Goal: Check status: Check status

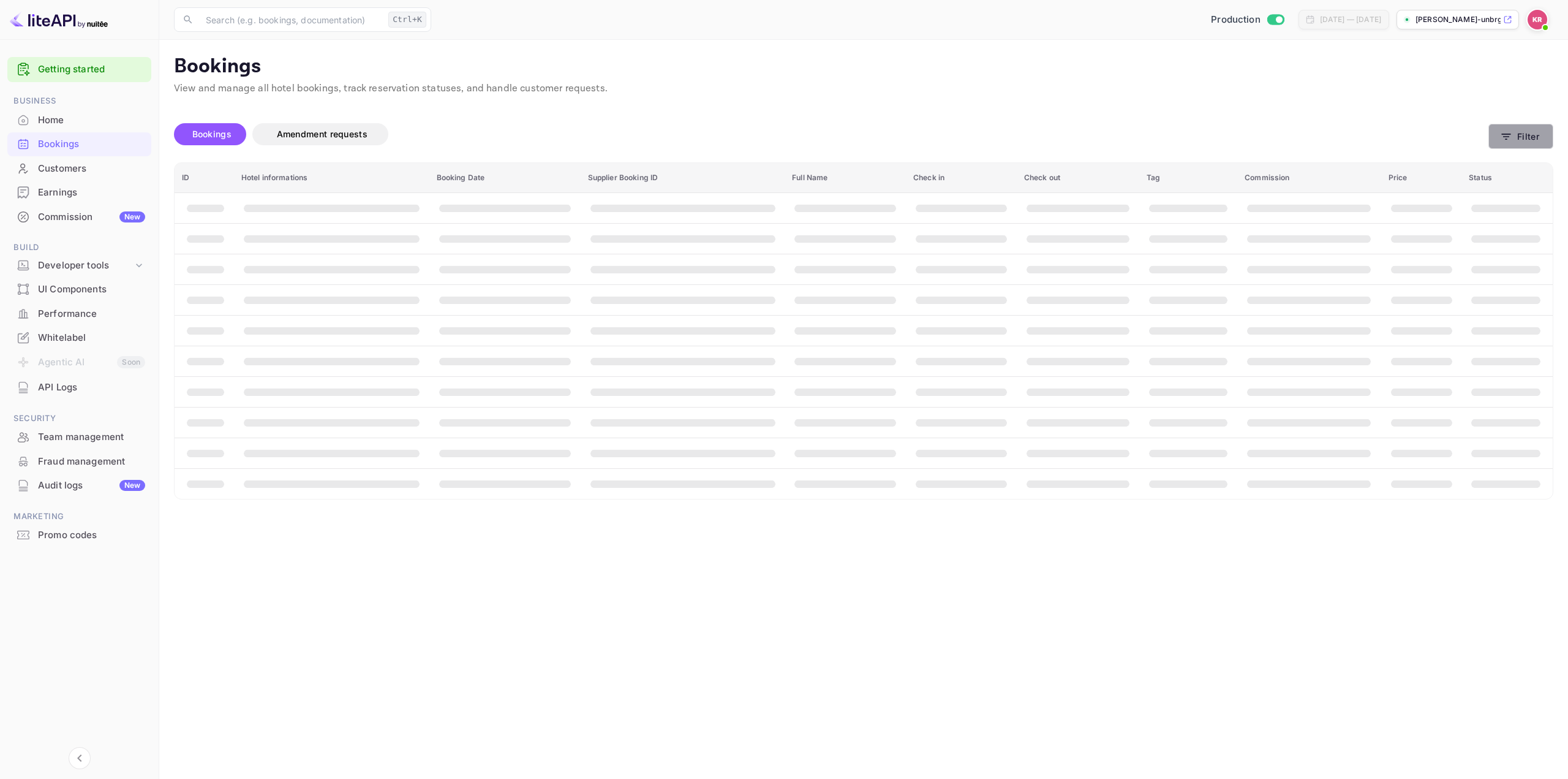
click at [1528, 135] on button "Filter" at bounding box center [1521, 136] width 65 height 25
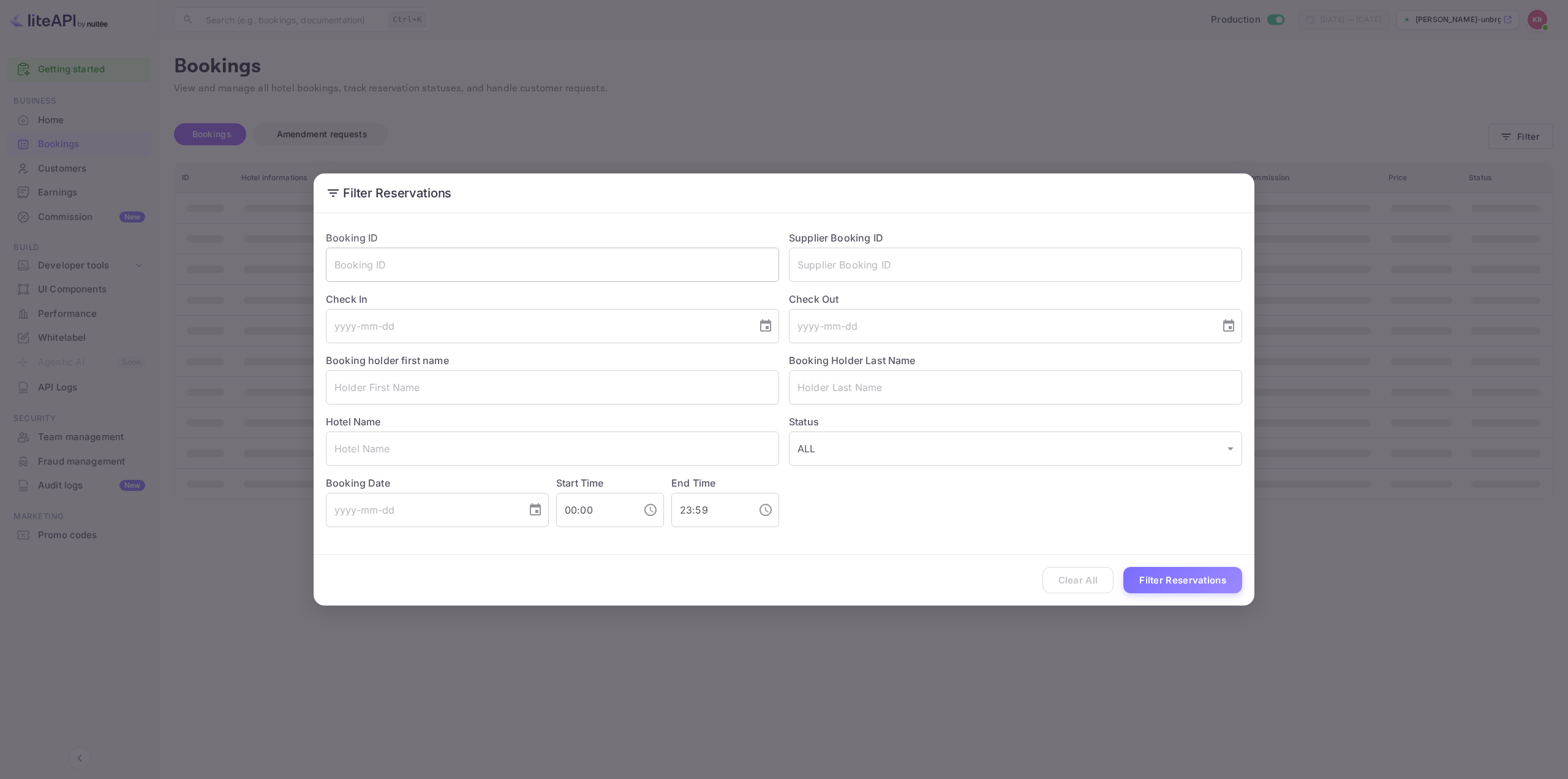
click at [561, 257] on input "text" at bounding box center [552, 264] width 453 height 34
paste input "zJ82JRyrh"
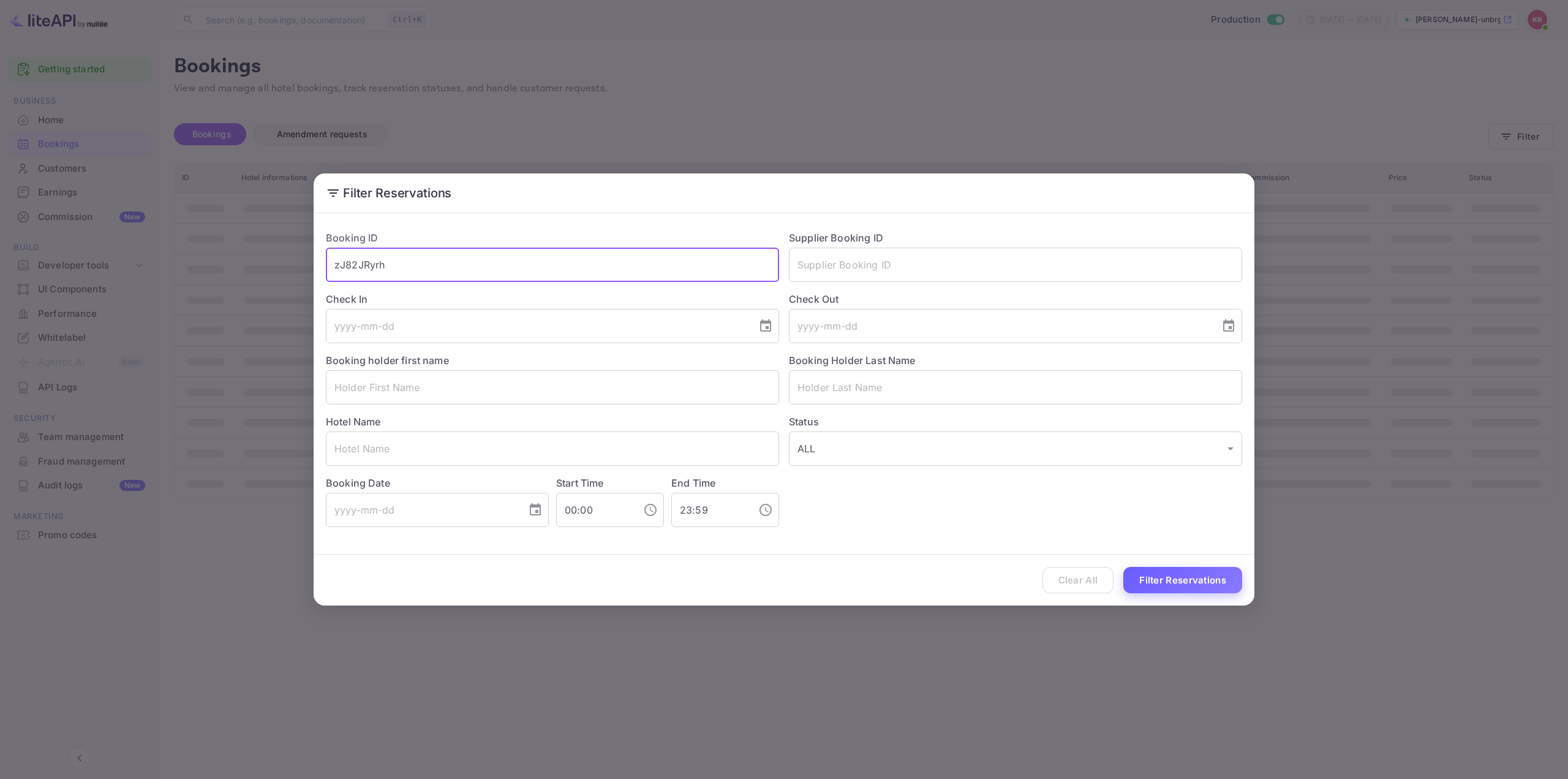
type input "zJ82JRyrh"
click at [1165, 587] on button "Filter Reservations" at bounding box center [1183, 579] width 119 height 26
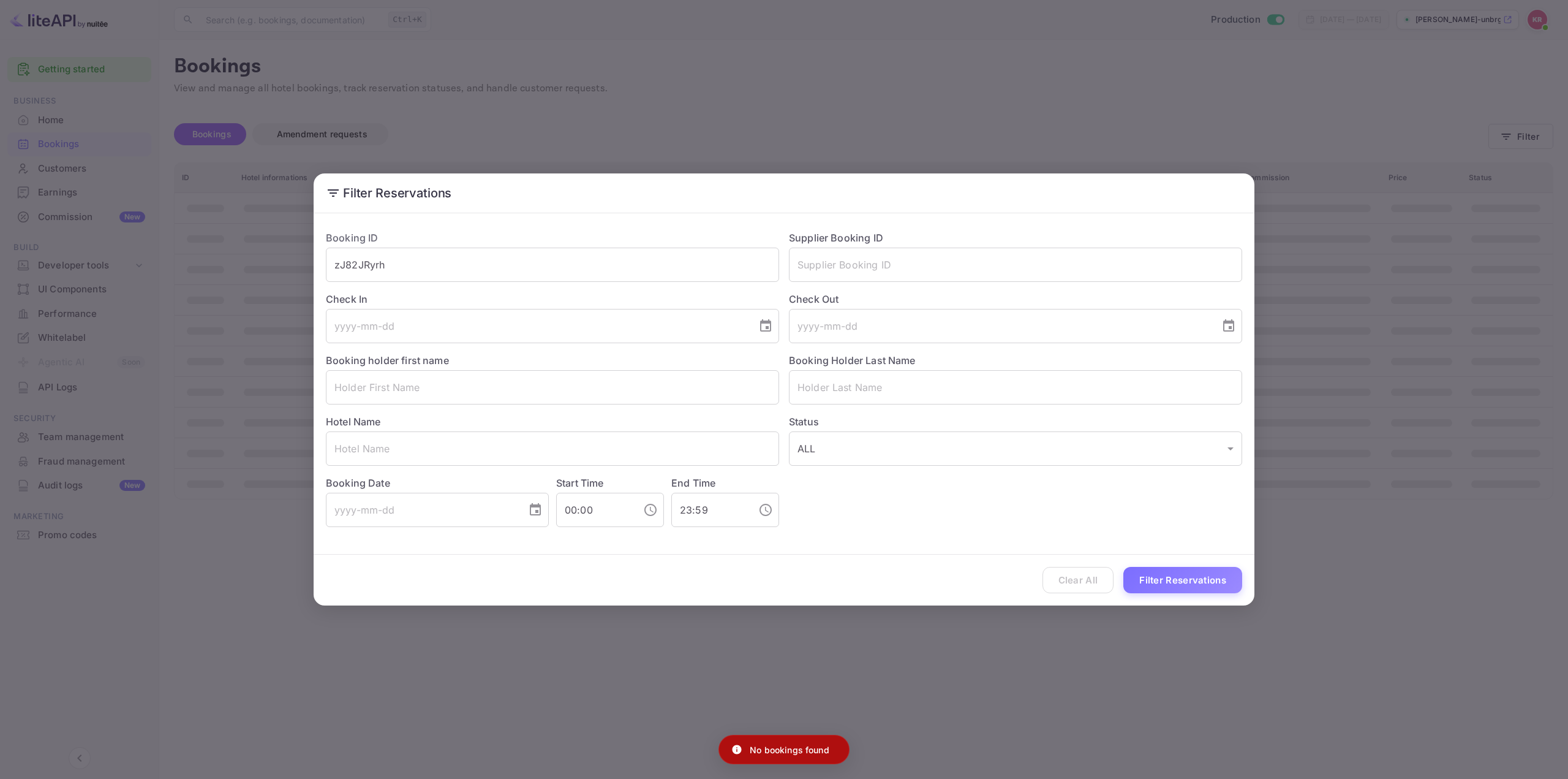
drag, startPoint x: 595, startPoint y: 108, endPoint x: 624, endPoint y: 112, distance: 29.3
click at [596, 108] on div "Filter Reservations Booking ID zJ82JRyrh ​ Supplier Booking ID ​ Check In ​ Che…" at bounding box center [784, 390] width 1568 height 779
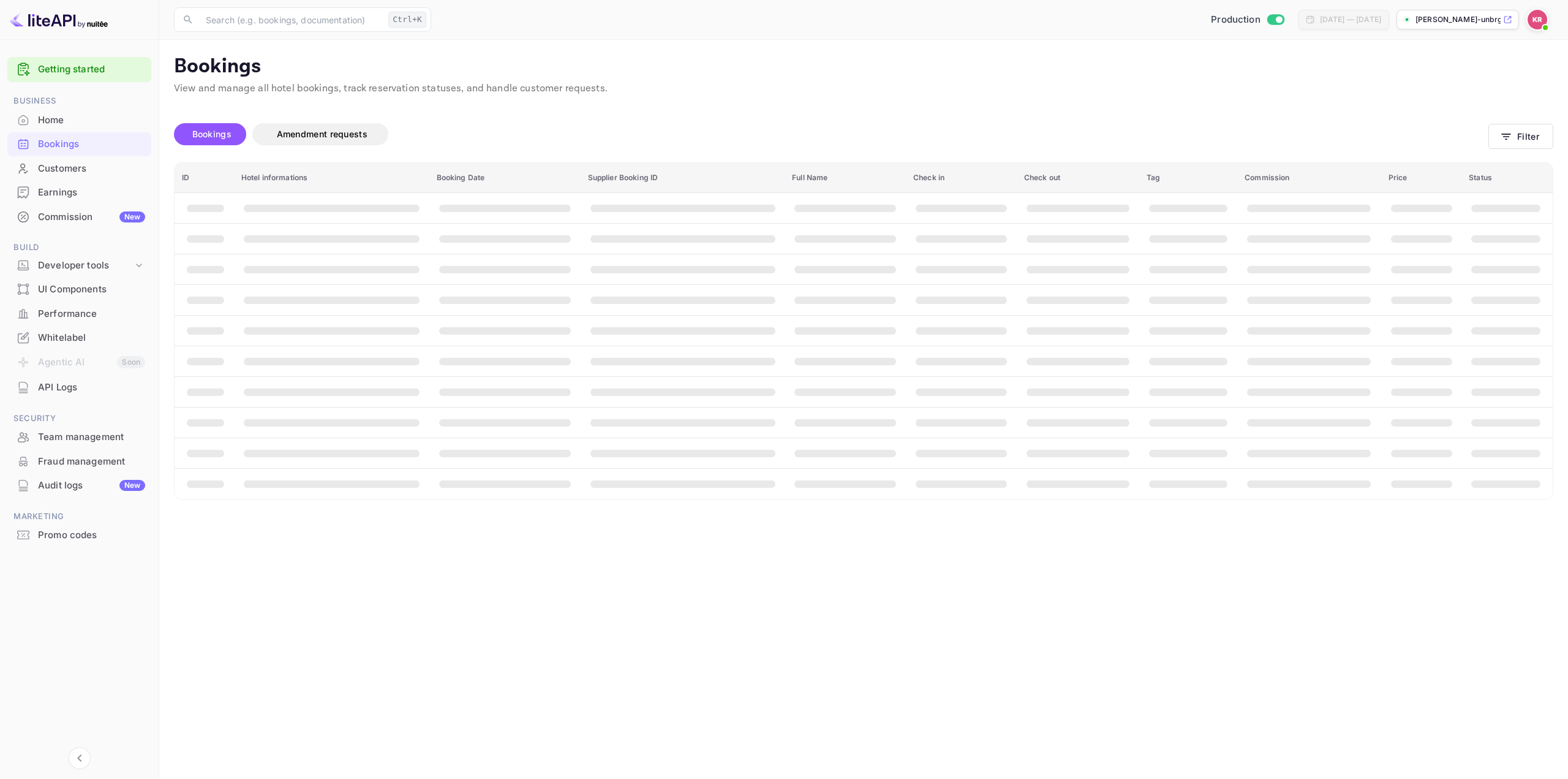
drag, startPoint x: 1550, startPoint y: 13, endPoint x: 1543, endPoint y: 18, distance: 8.6
click at [1549, 13] on div at bounding box center [1540, 20] width 27 height 22
click at [1543, 18] on img at bounding box center [1537, 19] width 20 height 20
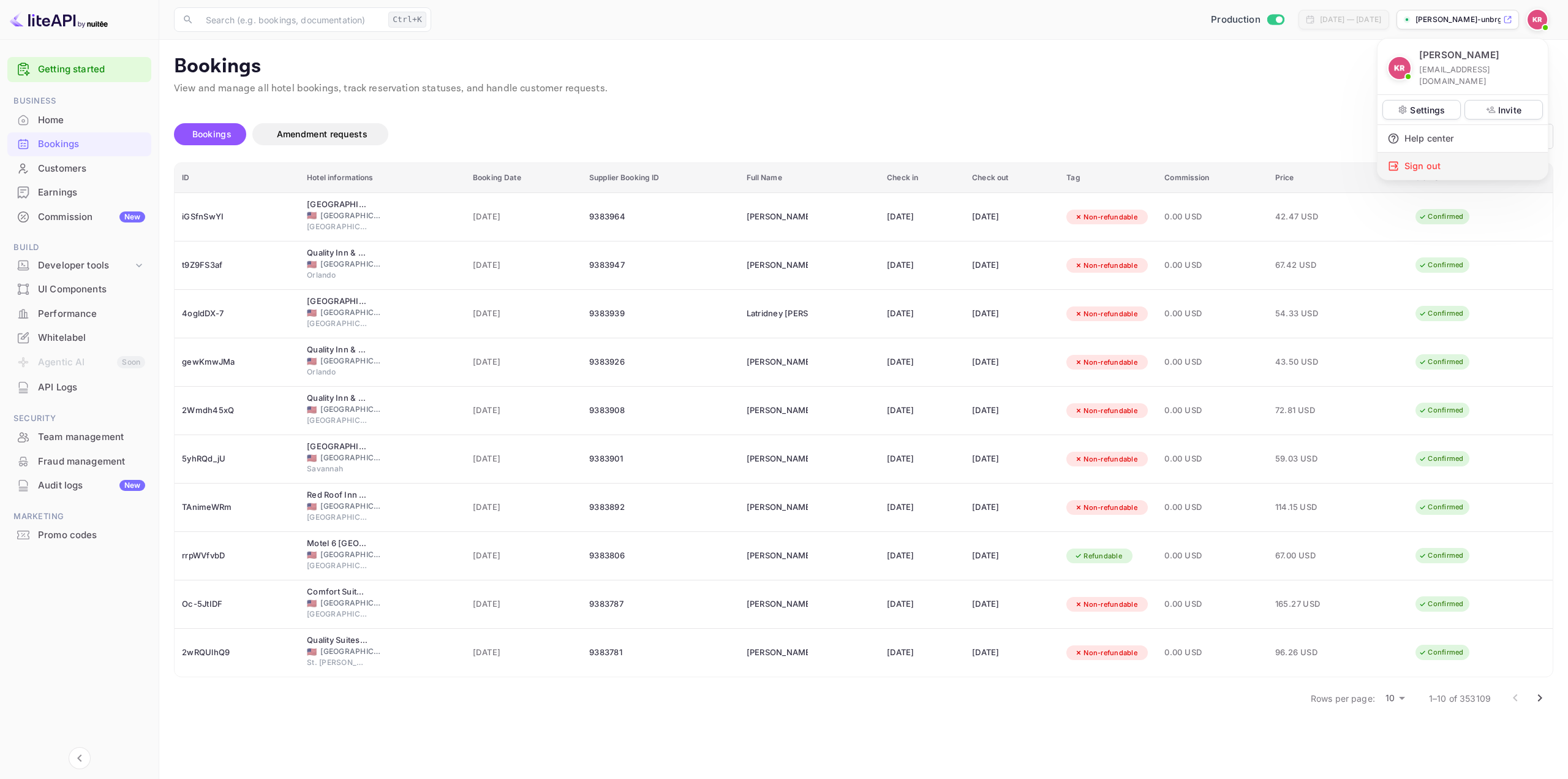
click at [1445, 158] on div "Sign out" at bounding box center [1463, 166] width 170 height 27
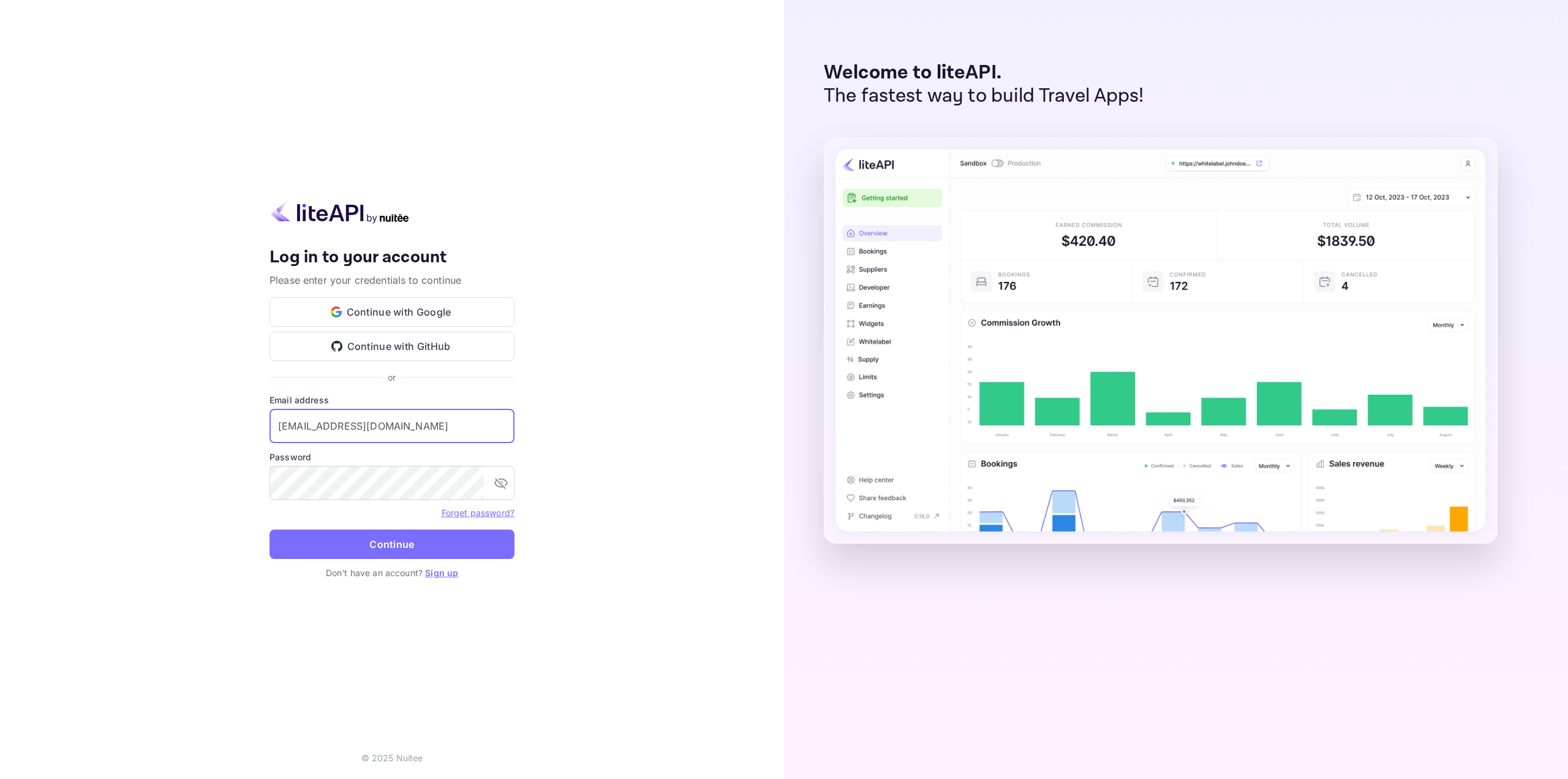
click at [375, 429] on input "[EMAIL_ADDRESS][DOMAIN_NAME]" at bounding box center [392, 425] width 245 height 34
type input "[EMAIL_ADDRESS][DOMAIN_NAME]"
click at [403, 537] on button "Continue" at bounding box center [392, 543] width 245 height 29
